Goal: Information Seeking & Learning: Learn about a topic

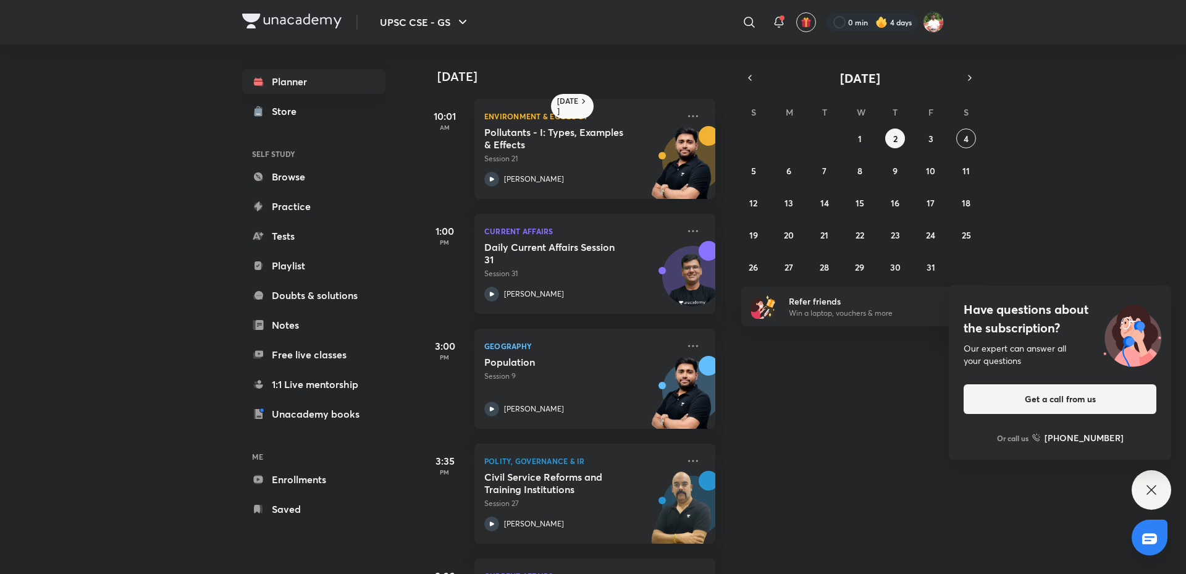
click at [926, 127] on div "S M T W T F S 28 29 30 1 2 3 4 5 6 7 8 9 10 11 12 13 14 15 16 17 18 19 20 21 22…" at bounding box center [859, 188] width 237 height 175
click at [926, 134] on button "3" at bounding box center [931, 139] width 20 height 20
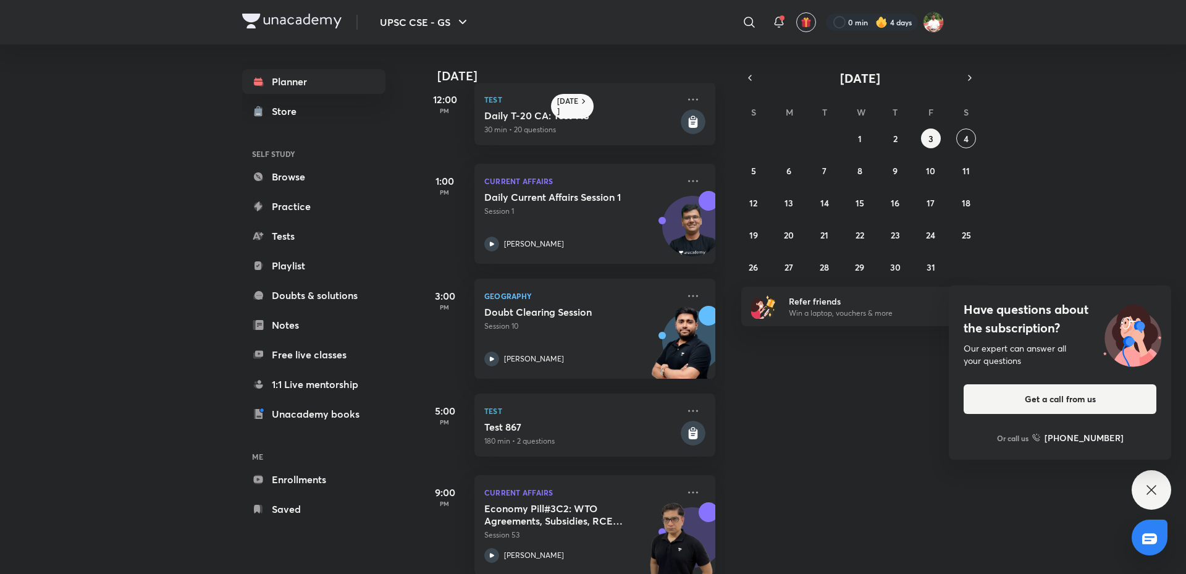
scroll to position [247, 0]
click at [606, 206] on p "Session 1" at bounding box center [581, 210] width 194 height 11
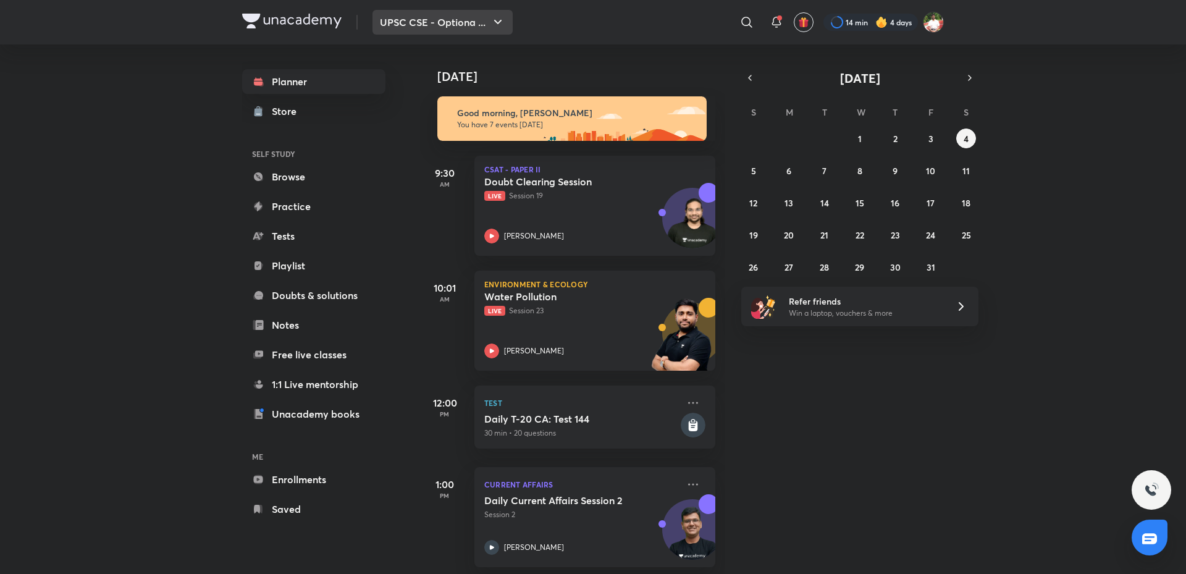
click at [498, 25] on icon "button" at bounding box center [498, 22] width 15 height 15
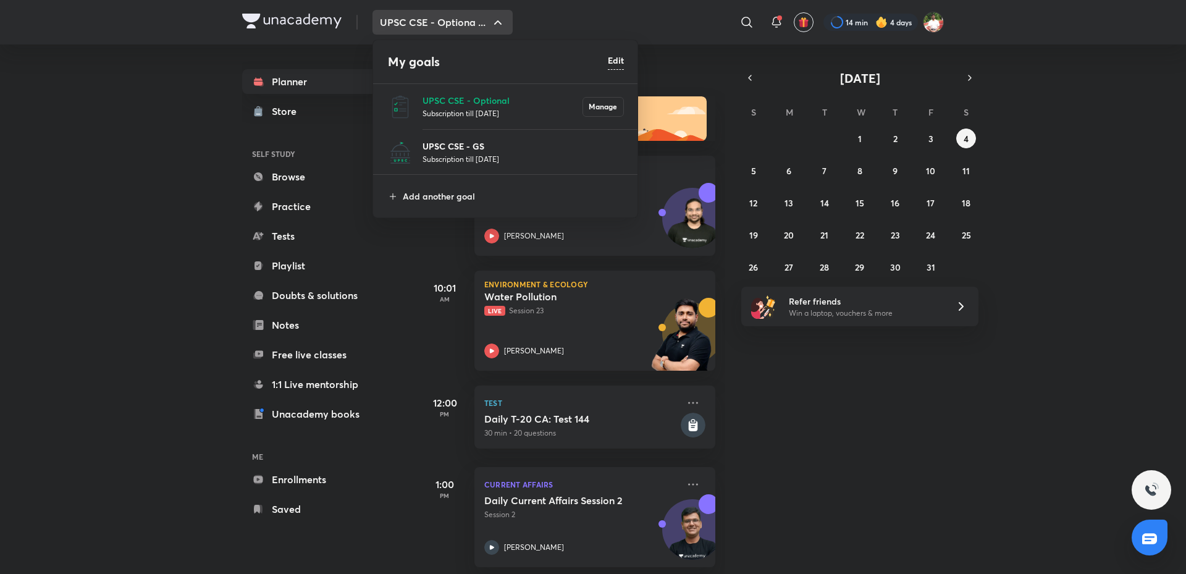
click at [442, 144] on p "UPSC CSE - GS" at bounding box center [523, 146] width 201 height 13
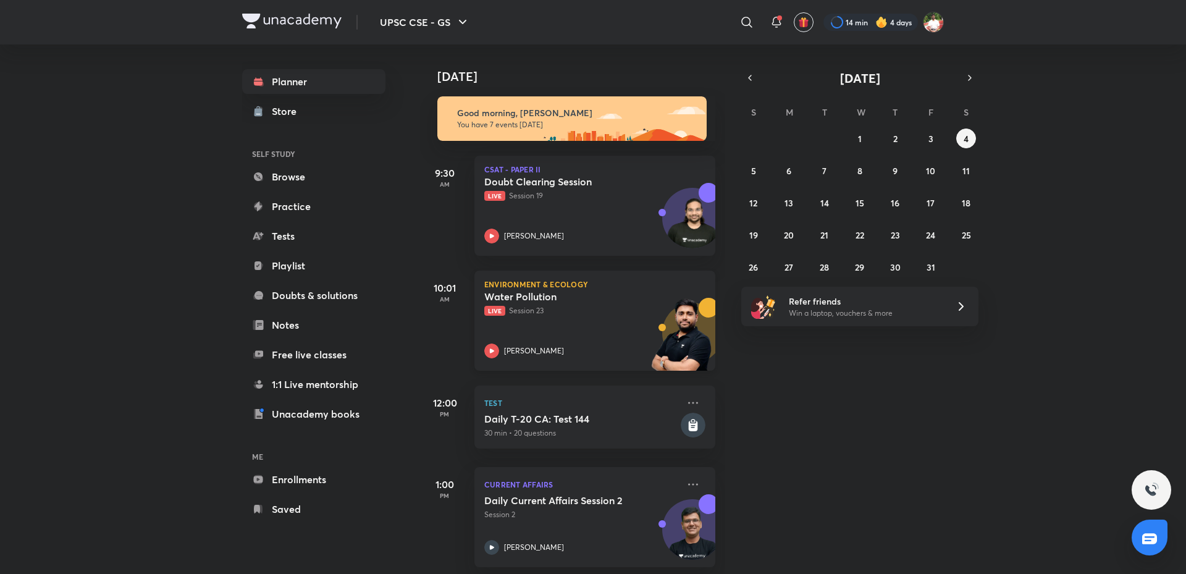
scroll to position [290, 0]
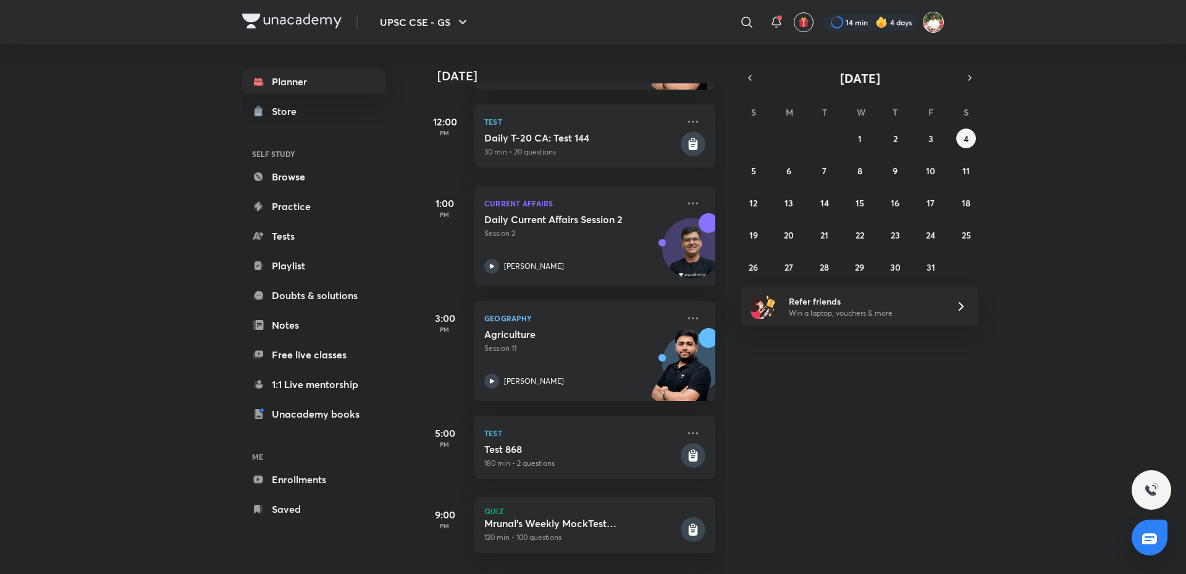
click at [936, 25] on img at bounding box center [933, 22] width 21 height 21
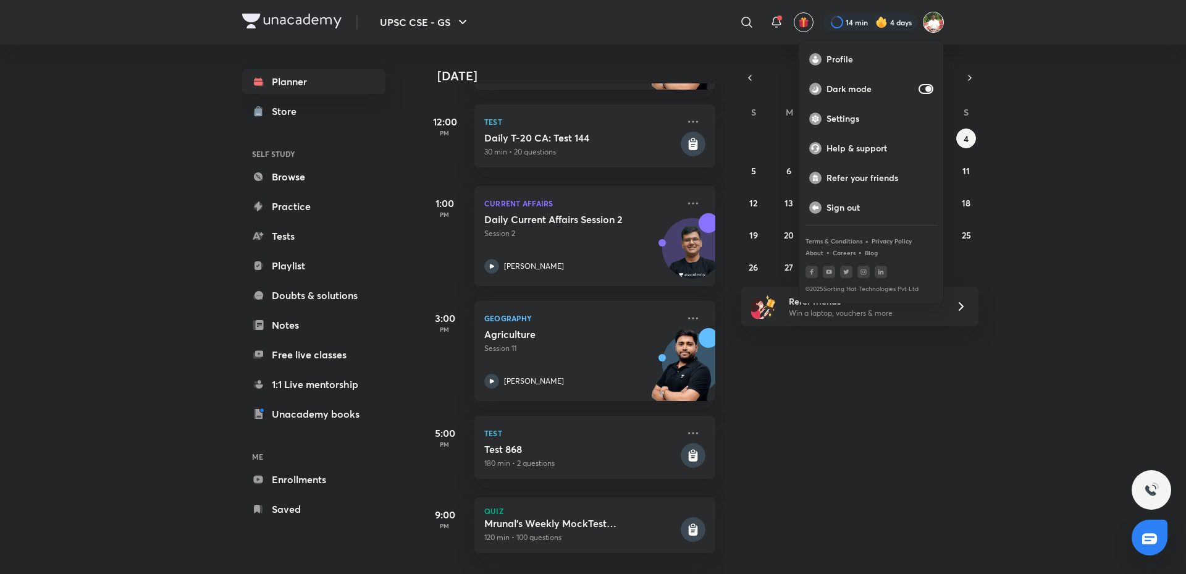
click at [775, 19] on div at bounding box center [593, 287] width 1186 height 574
